Goal: Complete application form

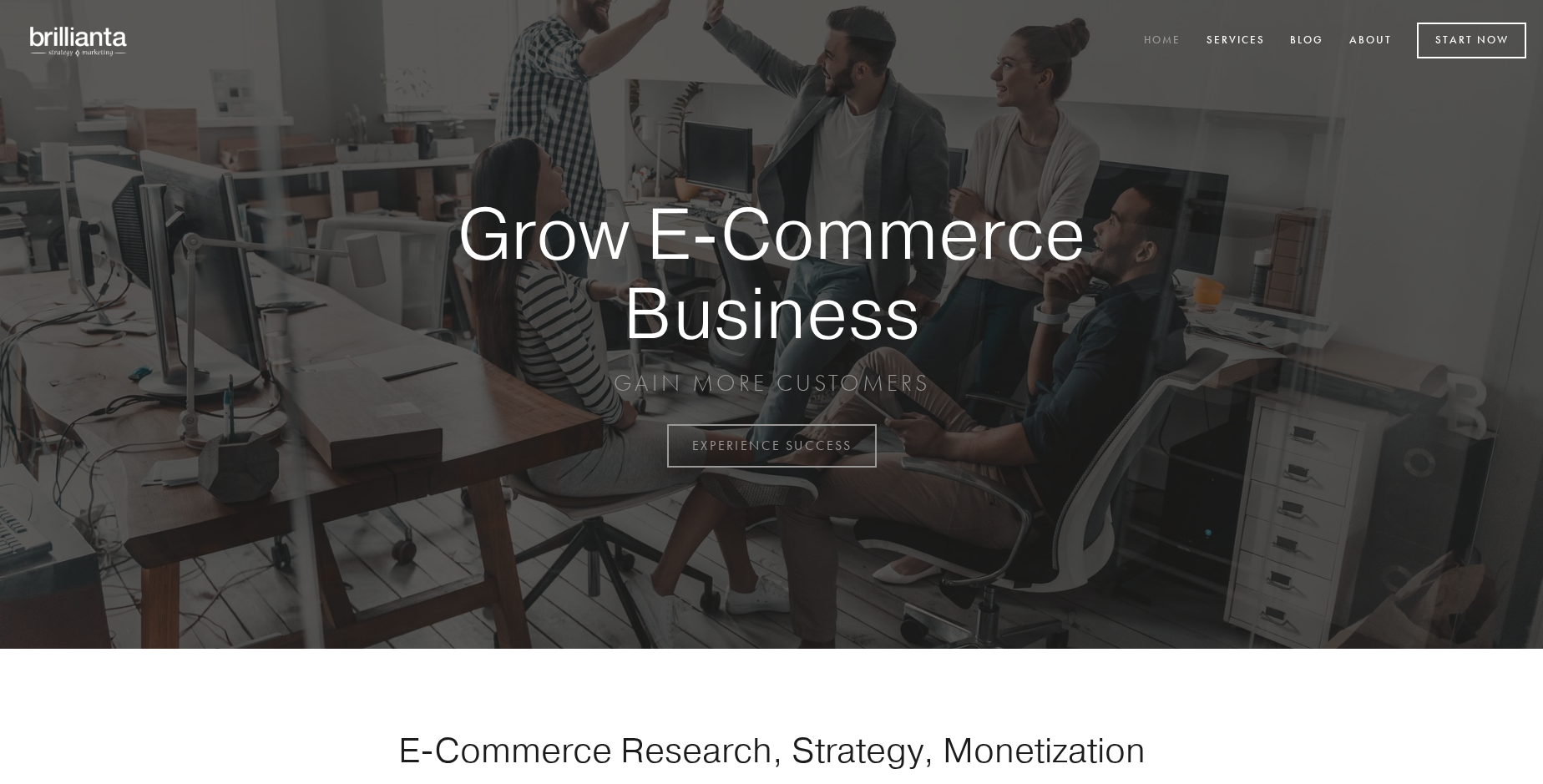
scroll to position [4376, 0]
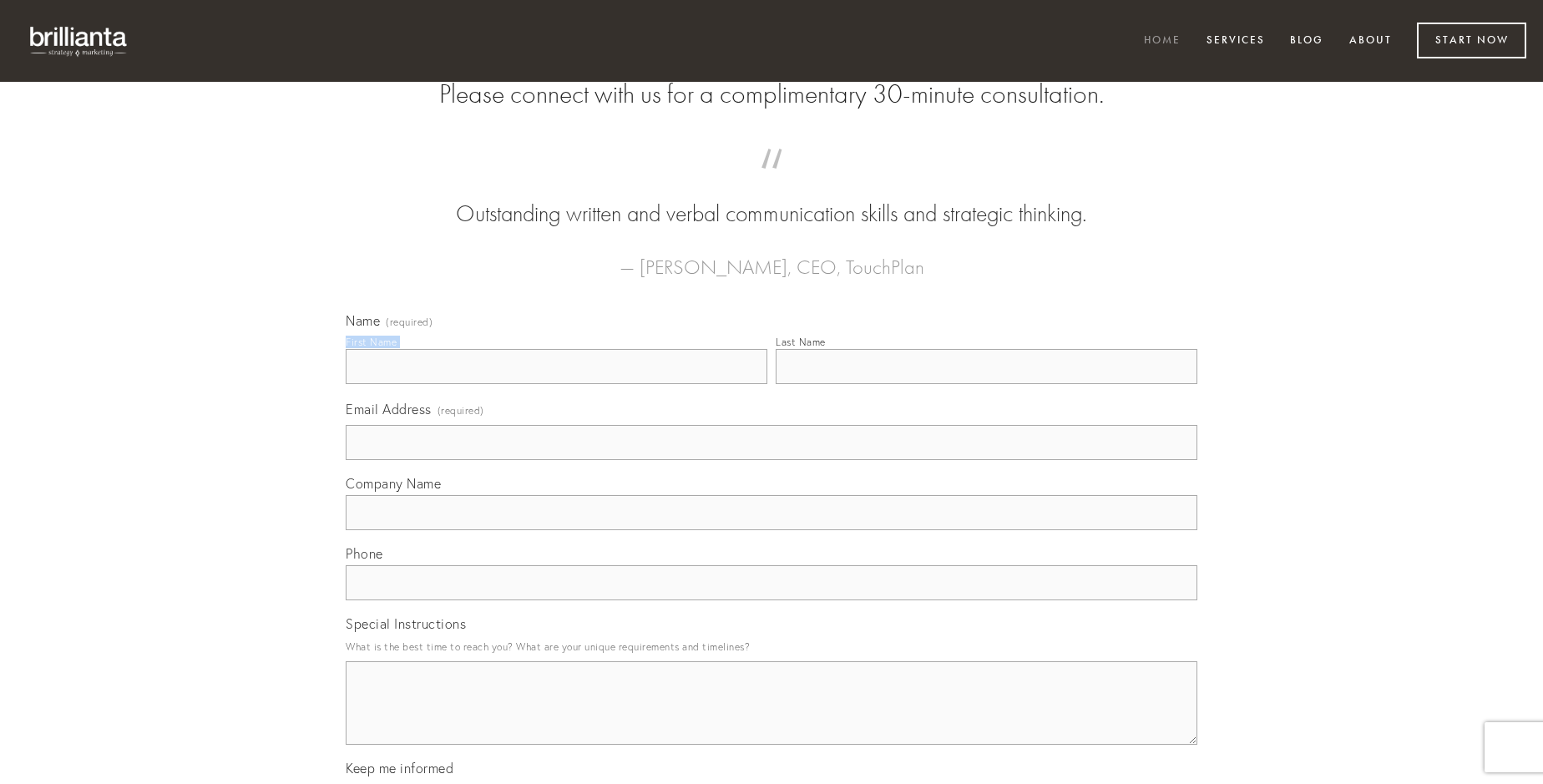
type input "[PERSON_NAME]"
click at [986, 384] on input "Last Name" at bounding box center [986, 366] width 422 height 35
type input "[PERSON_NAME]"
click at [772, 460] on input "Email Address (required)" at bounding box center [772, 442] width 851 height 35
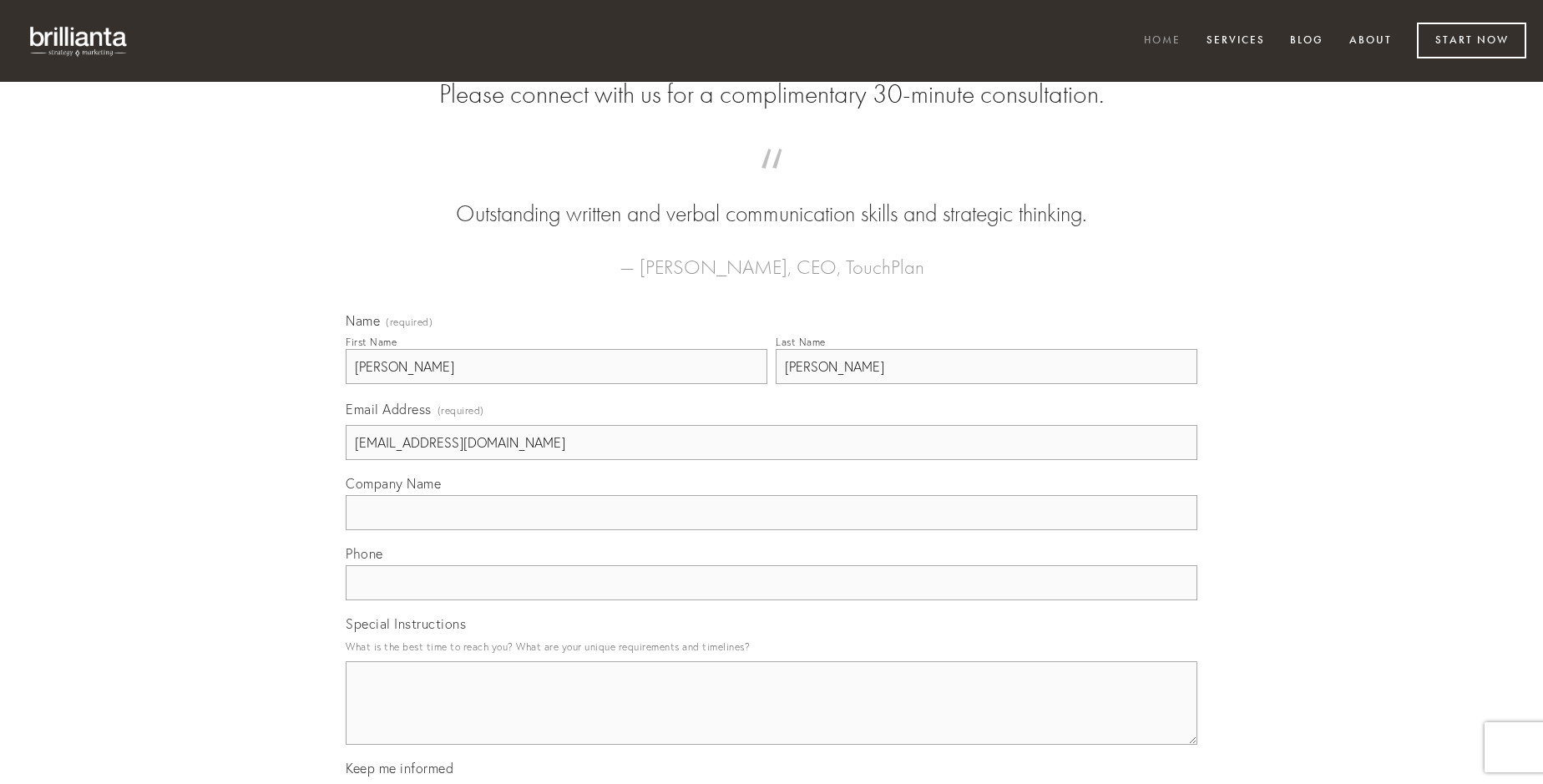
type input "[EMAIL_ADDRESS][DOMAIN_NAME]"
click at [772, 530] on input "Company Name" at bounding box center [772, 512] width 851 height 35
type input "crinis"
click at [772, 600] on input "text" at bounding box center [772, 583] width 851 height 35
click at [772, 718] on textarea "Special Instructions" at bounding box center [772, 702] width 851 height 84
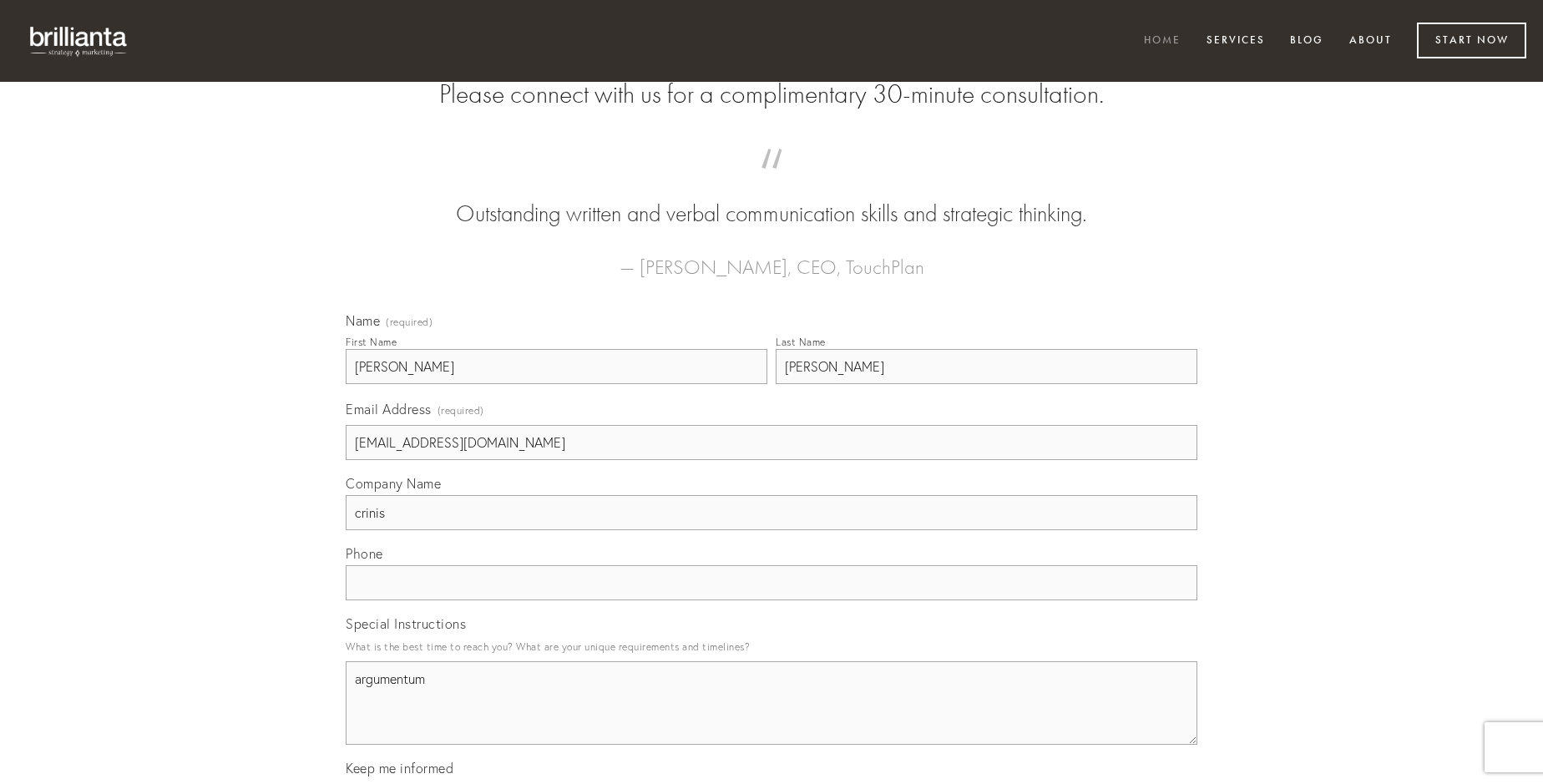
type textarea "argumentum"
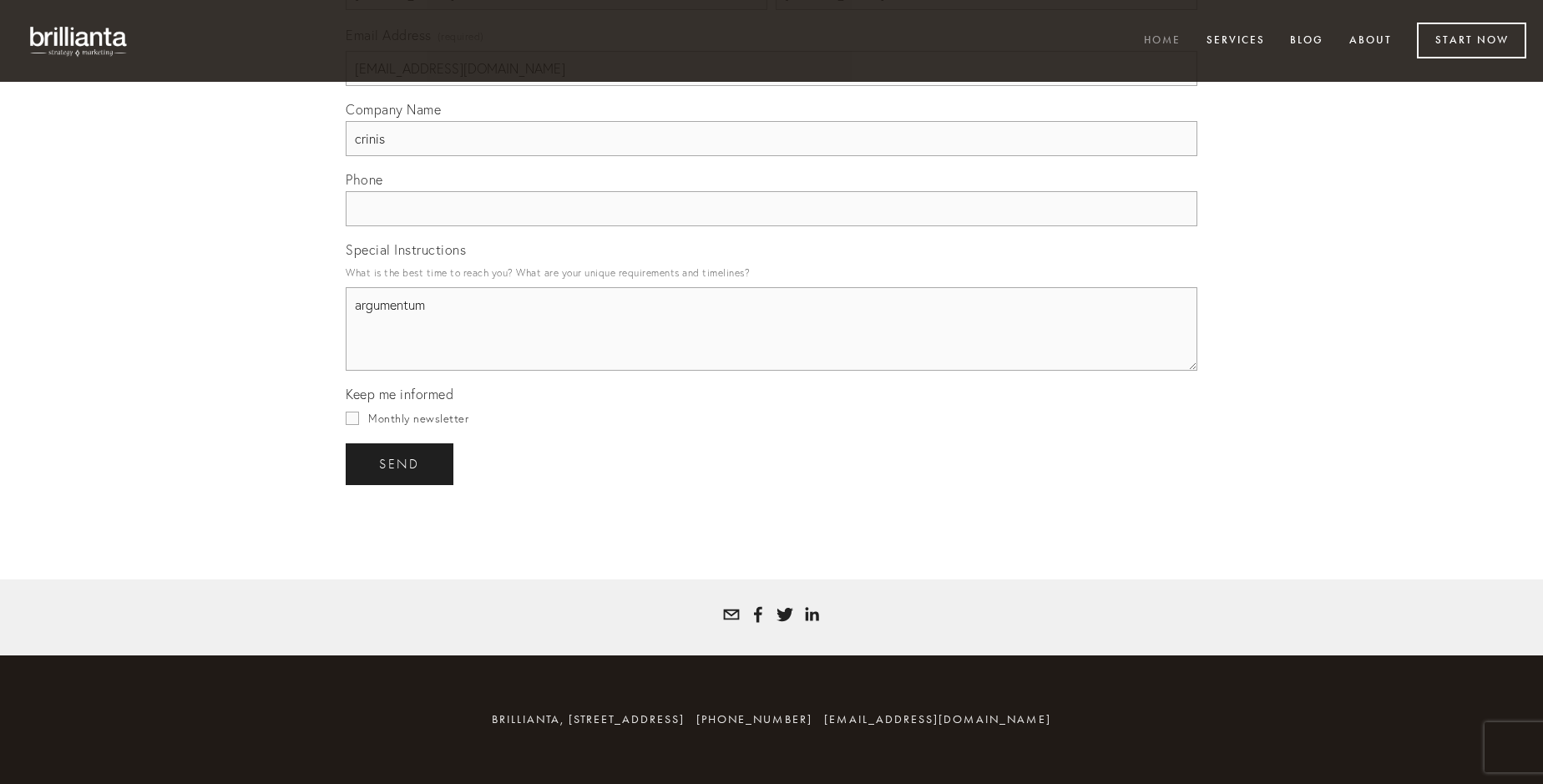
click at [401, 463] on span "send" at bounding box center [399, 464] width 40 height 15
